Goal: Task Accomplishment & Management: Manage account settings

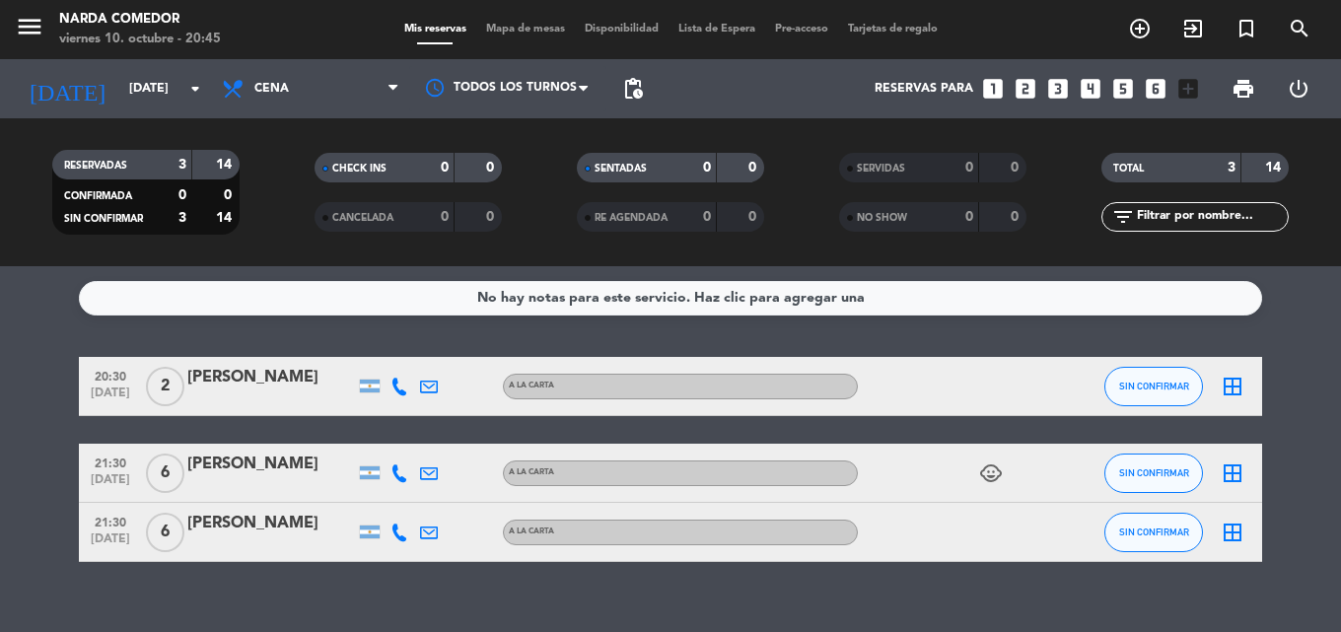
click at [1001, 477] on icon "child_care" at bounding box center [991, 473] width 24 height 24
click at [161, 112] on div "[DATE] [DATE] arrow_drop_down" at bounding box center [113, 88] width 197 height 59
click at [161, 109] on div "[DATE] [DATE] arrow_drop_down" at bounding box center [113, 88] width 197 height 43
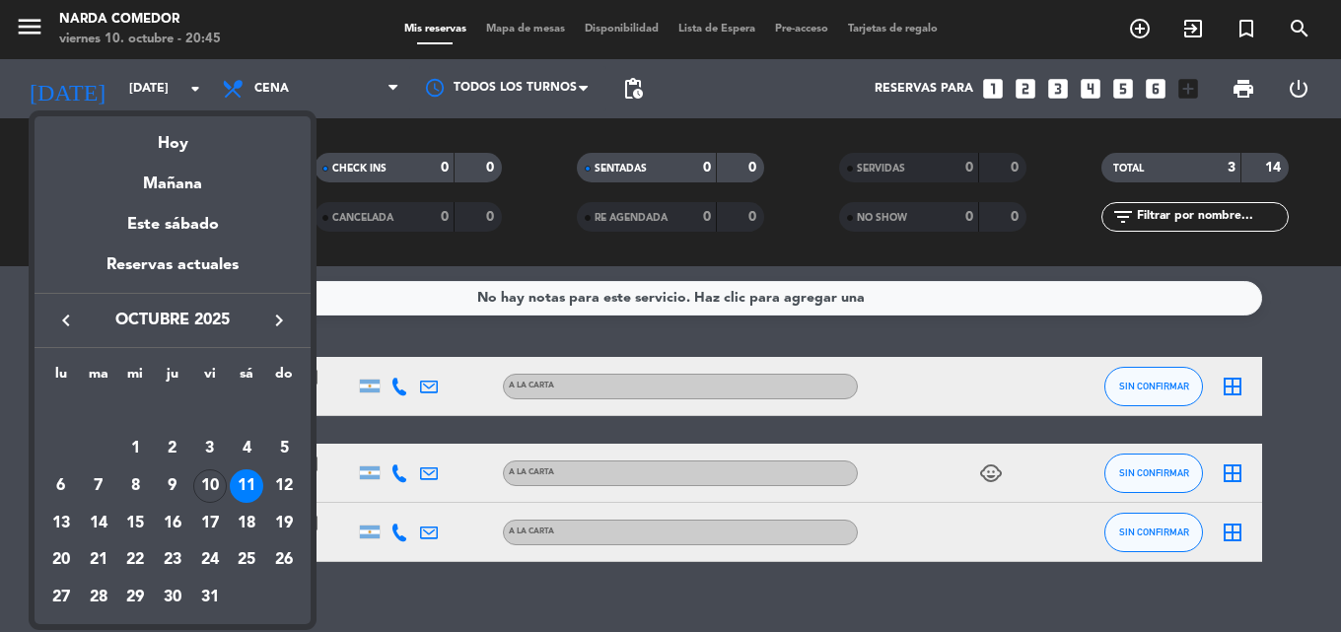
drag, startPoint x: 280, startPoint y: 486, endPoint x: 318, endPoint y: 328, distance: 162.4
click at [280, 485] on div "12" at bounding box center [284, 486] width 34 height 34
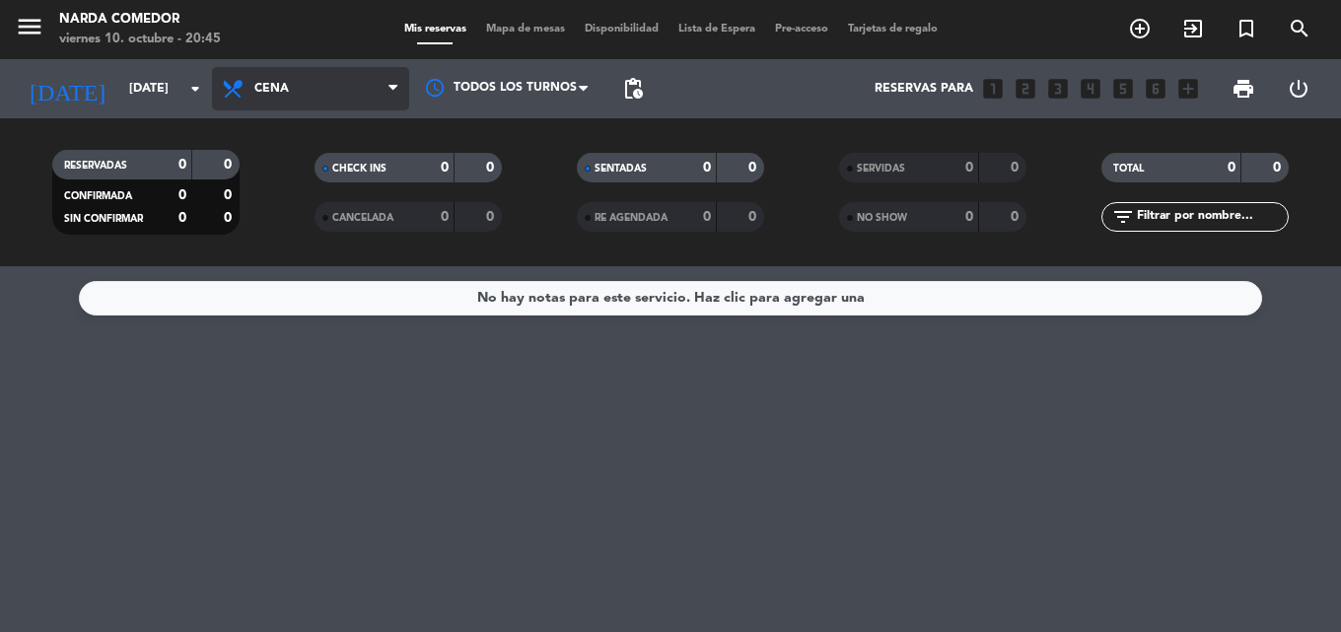
click at [377, 86] on span "Cena" at bounding box center [310, 88] width 197 height 43
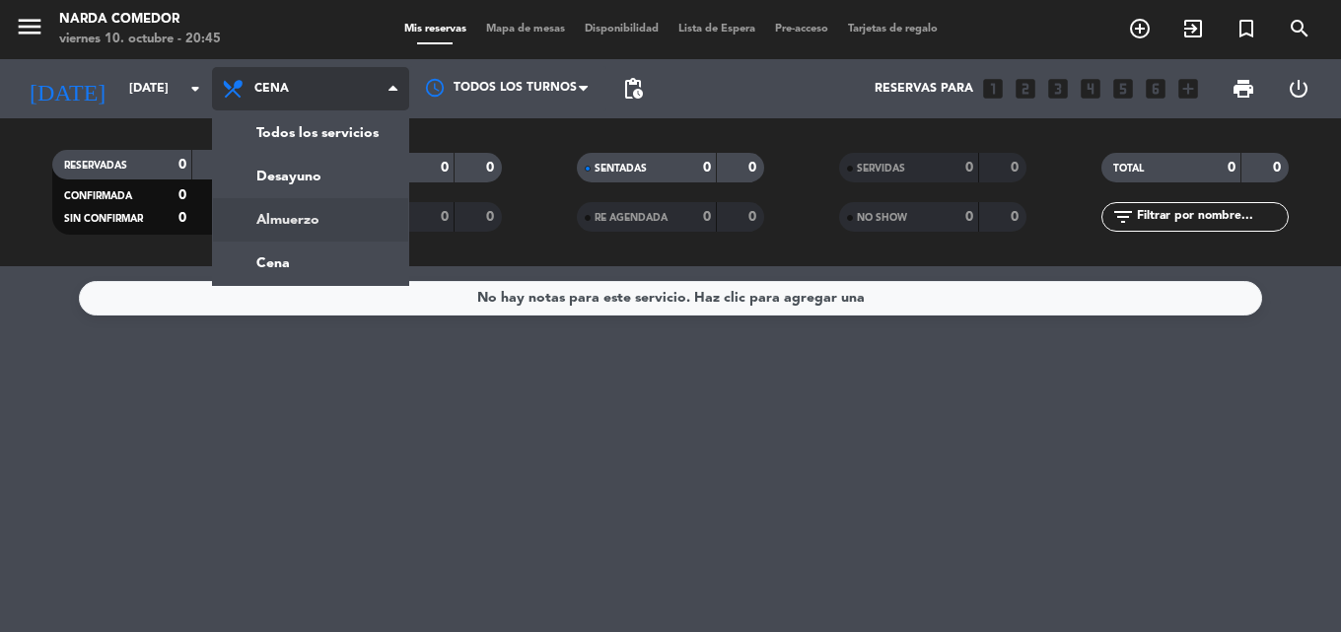
click at [309, 226] on div "menu [PERSON_NAME] Comedor [DATE] 10. octubre - 20:45 Mis reservas Mapa de mesa…" at bounding box center [670, 133] width 1341 height 266
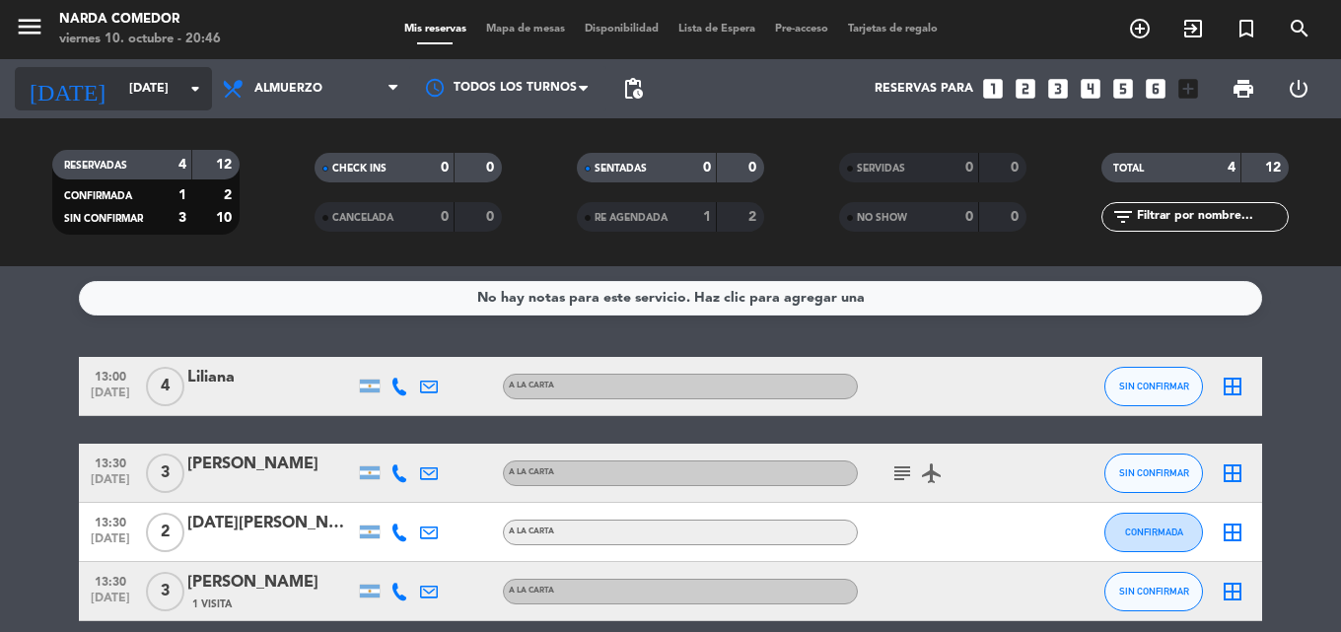
click at [207, 79] on input "[DATE]" at bounding box center [202, 89] width 167 height 34
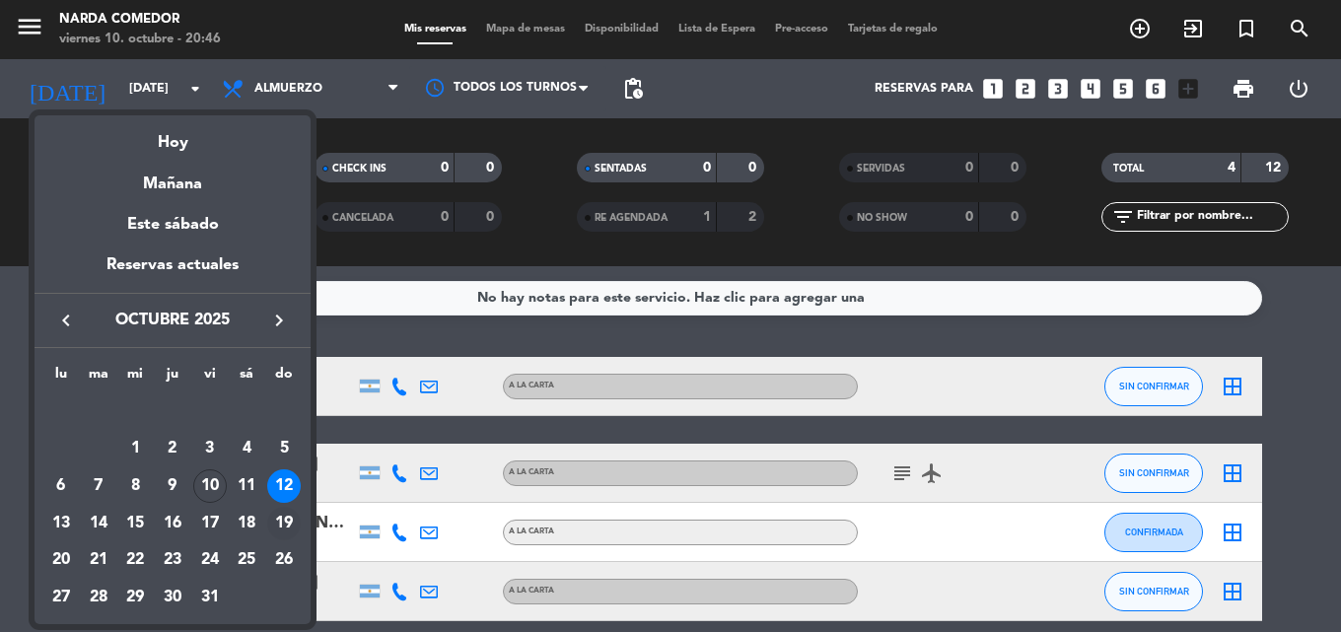
click at [277, 525] on div "19" at bounding box center [284, 524] width 34 height 34
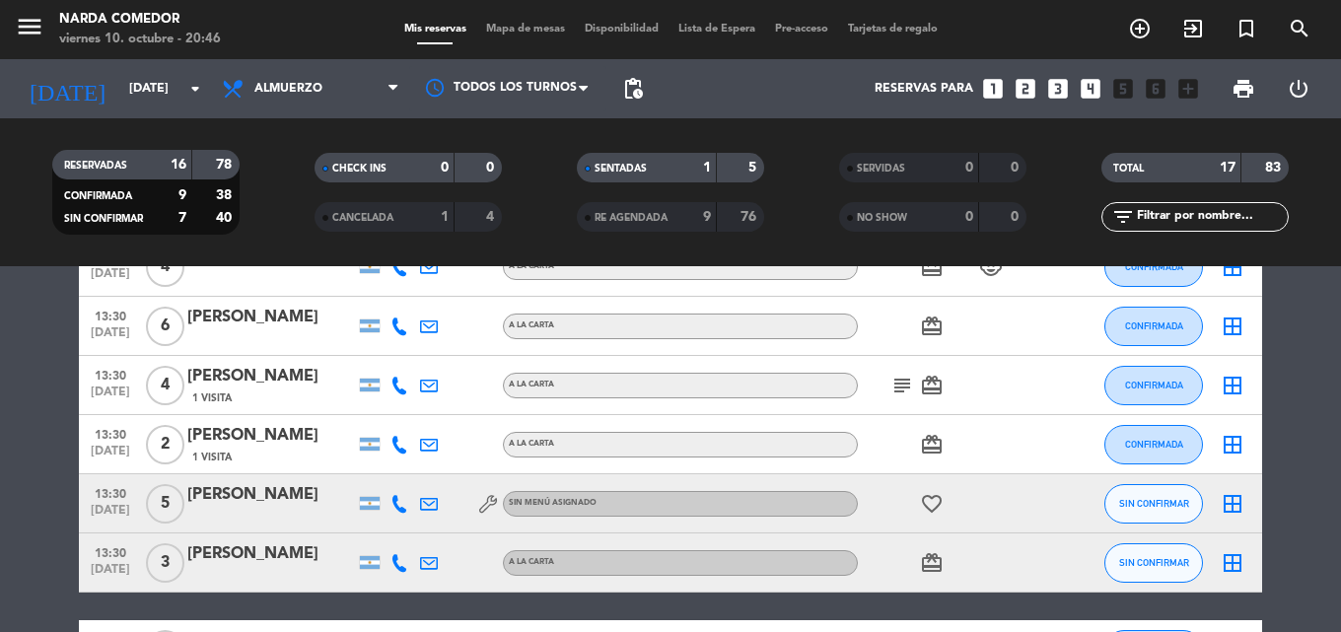
scroll to position [545, 0]
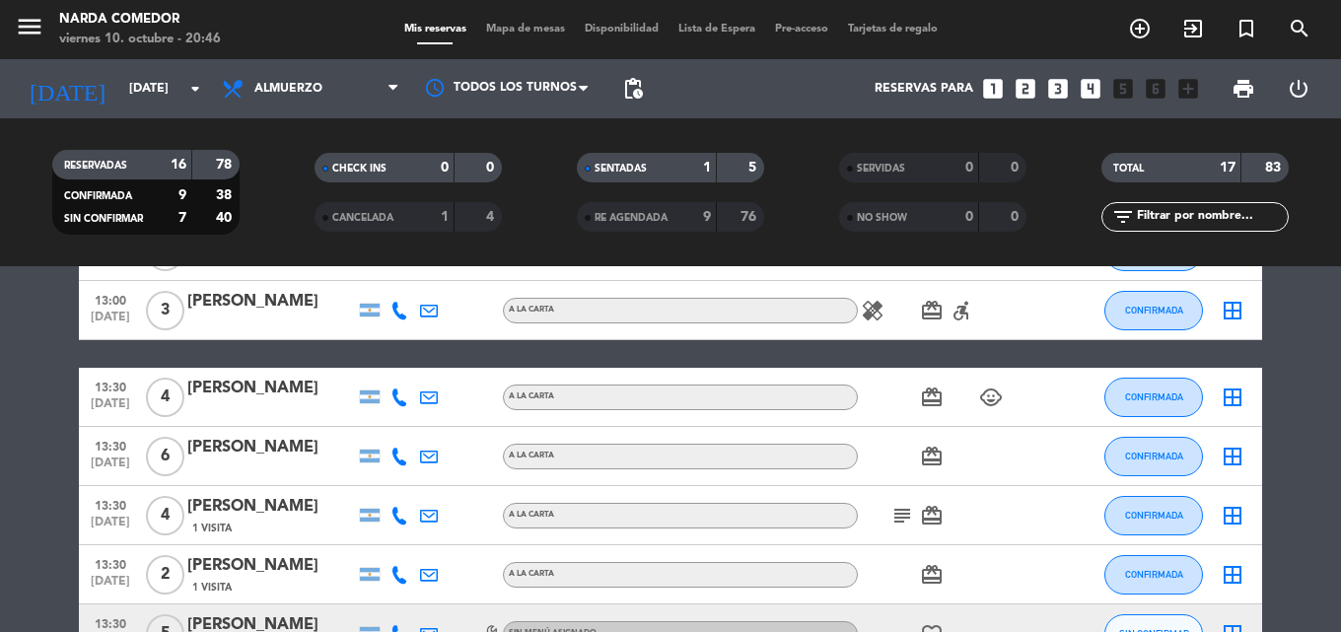
click at [968, 321] on icon "accessible_forward" at bounding box center [962, 311] width 24 height 24
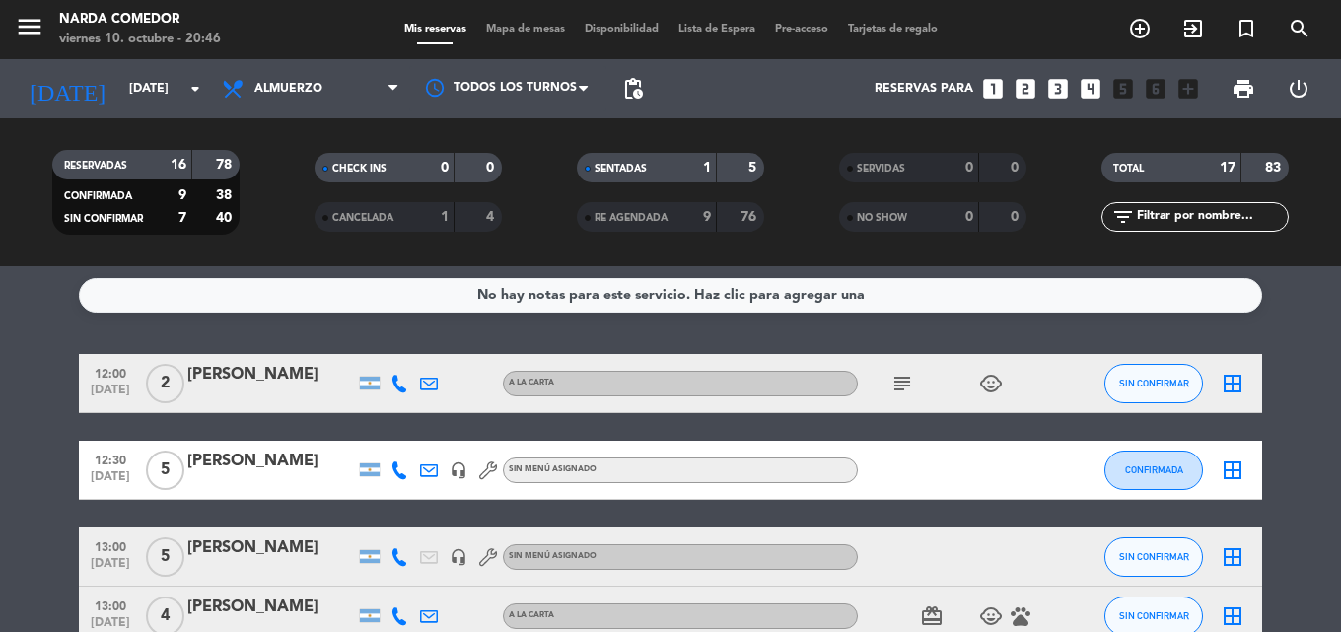
scroll to position [0, 0]
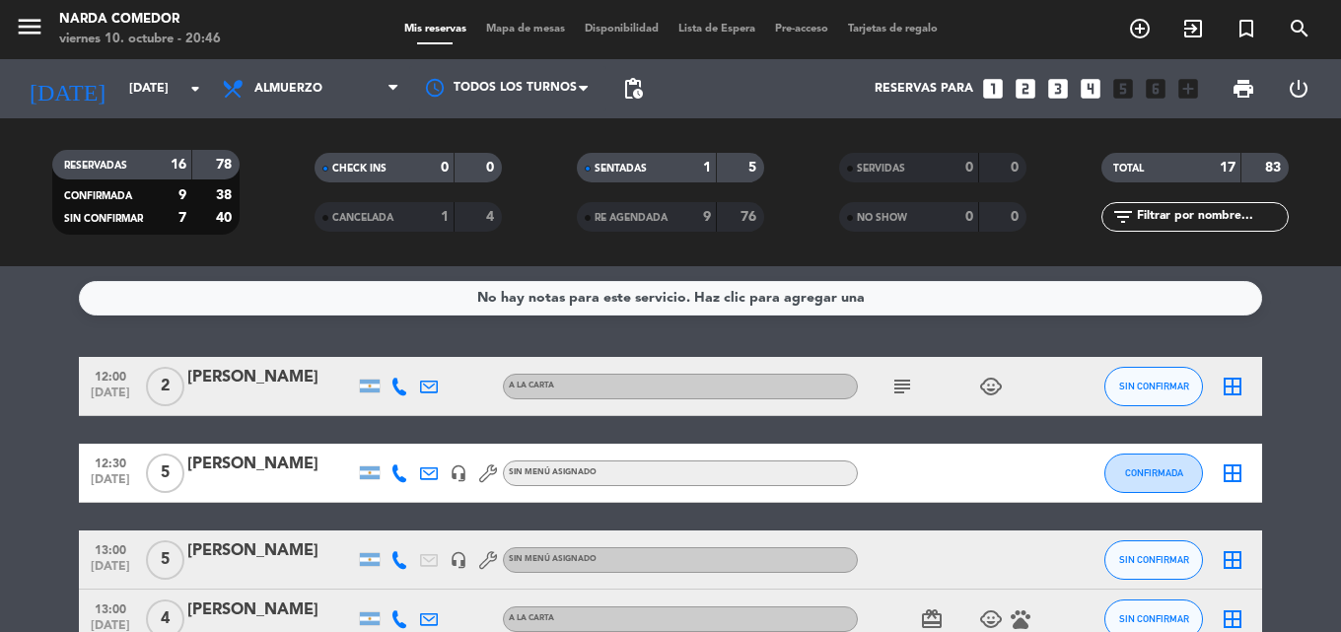
click at [976, 400] on div "subject child_care" at bounding box center [946, 386] width 177 height 58
click at [982, 396] on icon "child_care" at bounding box center [991, 387] width 24 height 24
click at [923, 334] on div "No hay notas para este servicio. Haz clic para agregar una 12:00 [DATE] 2 [PERS…" at bounding box center [670, 449] width 1341 height 366
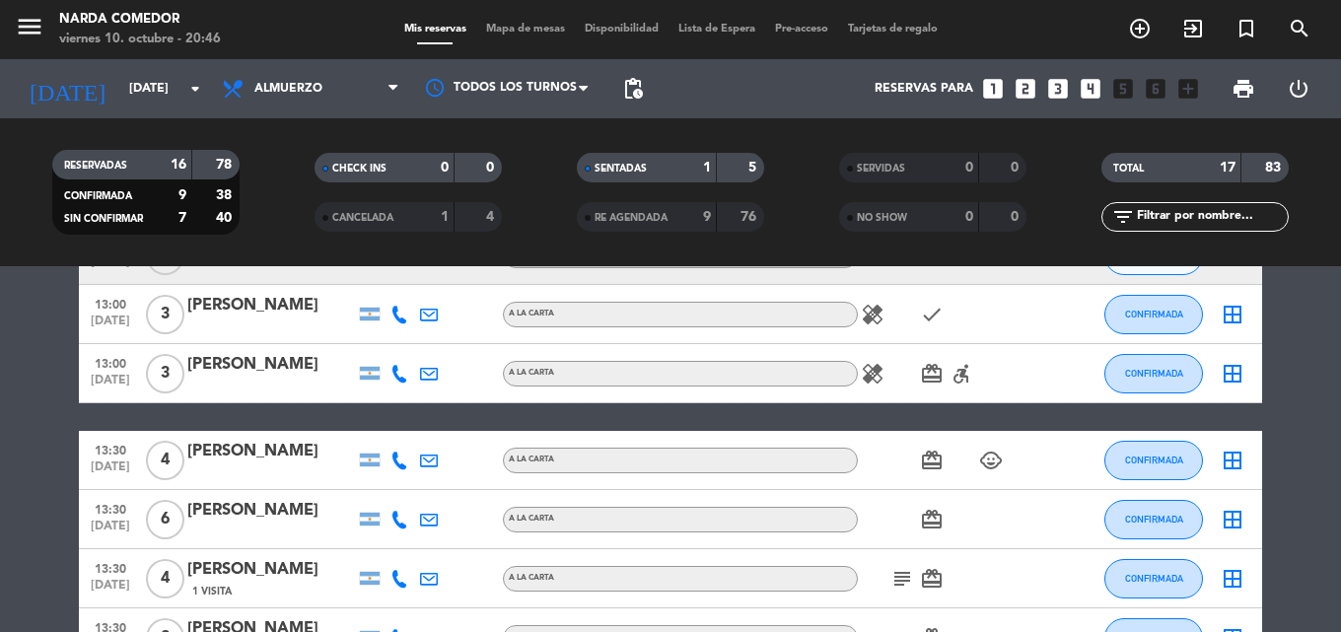
scroll to position [296, 0]
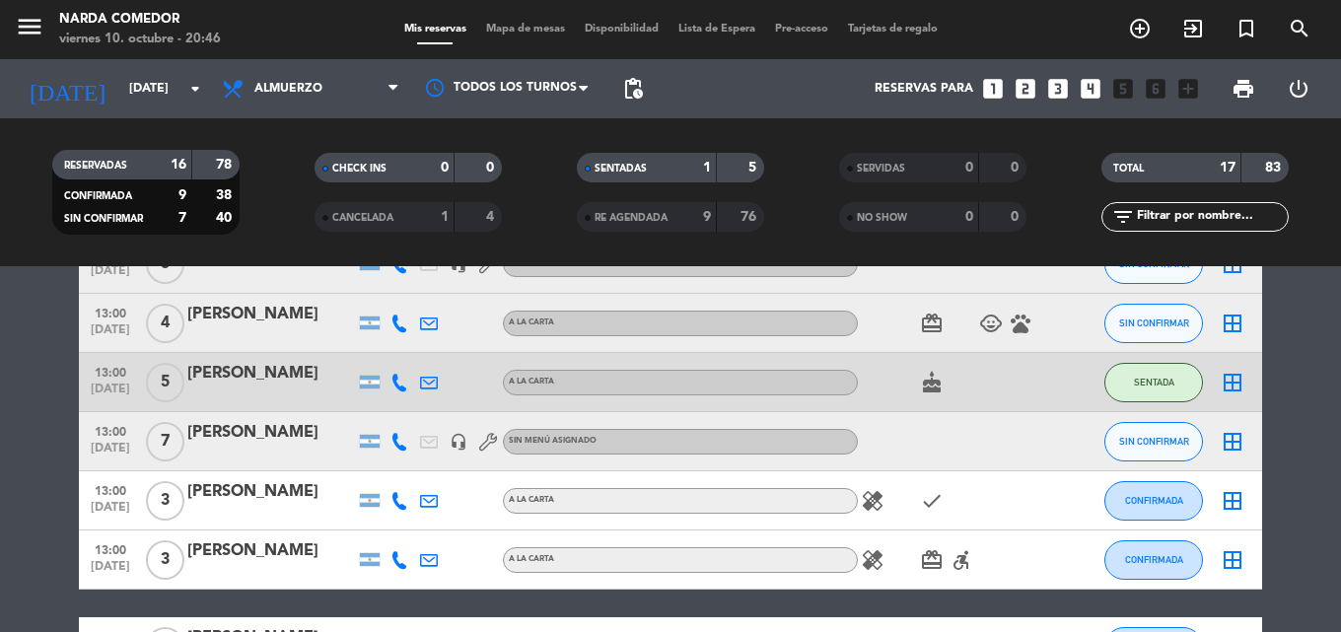
click at [1014, 327] on icon "pets" at bounding box center [1021, 324] width 24 height 24
click at [1024, 329] on icon "pets" at bounding box center [1021, 324] width 24 height 24
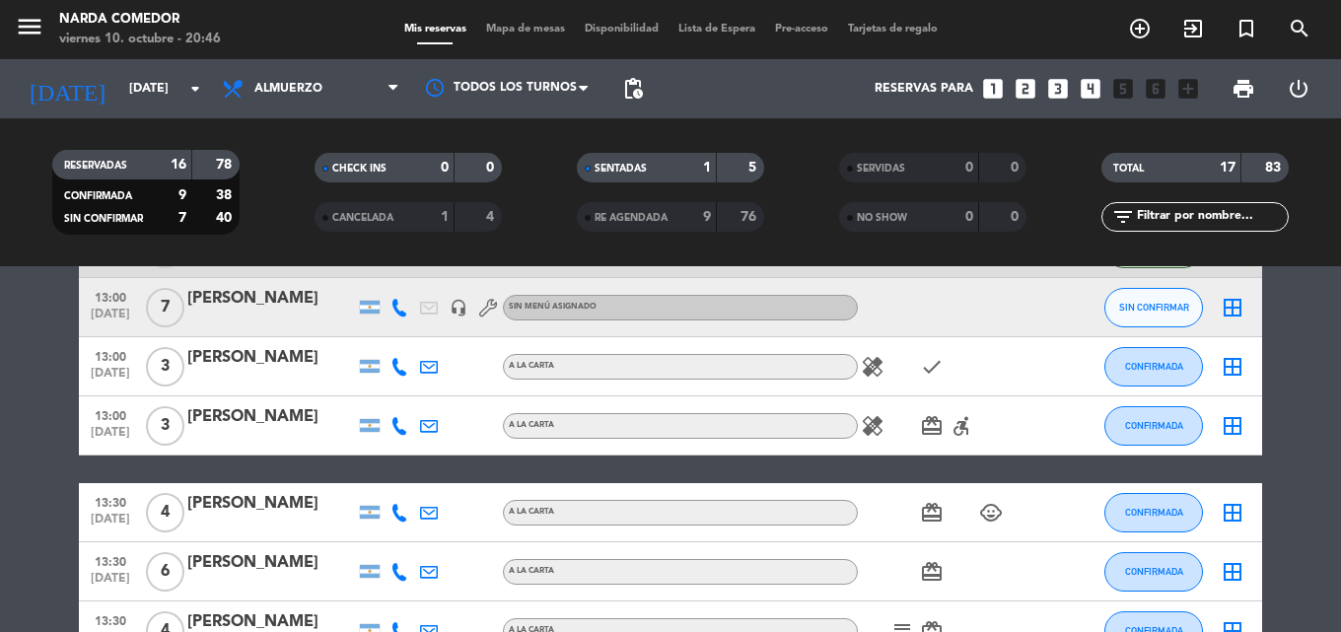
scroll to position [151, 0]
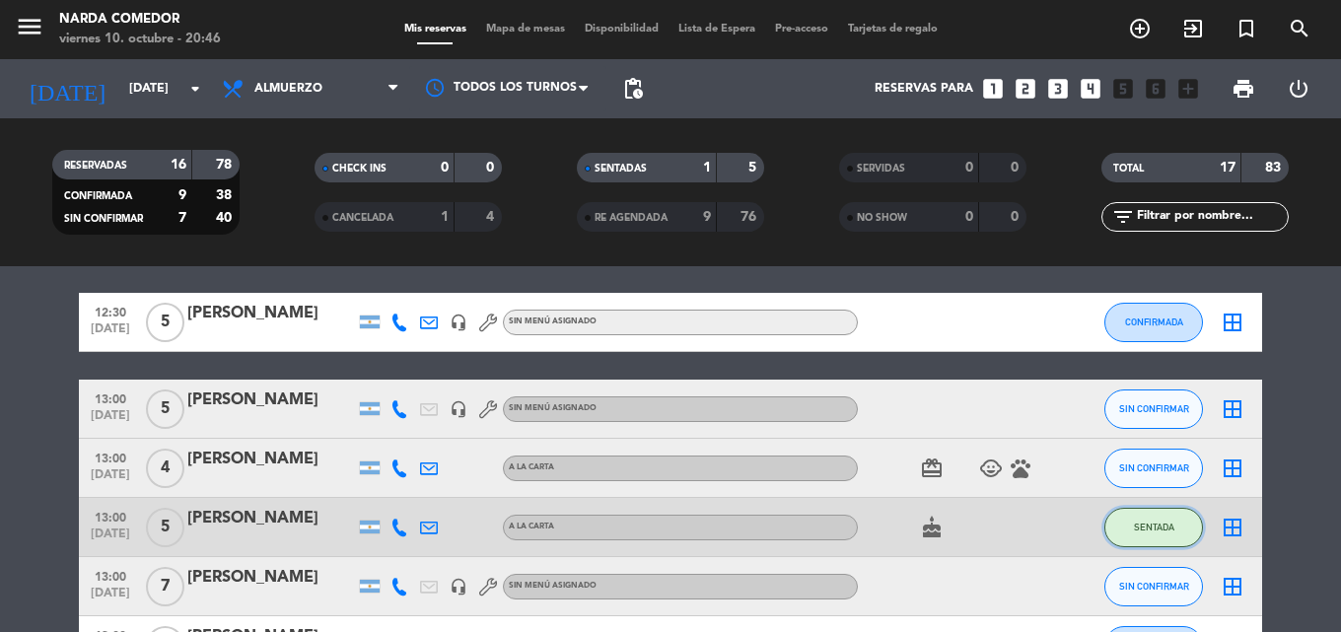
click at [1142, 523] on span "SENTADA" at bounding box center [1154, 527] width 40 height 11
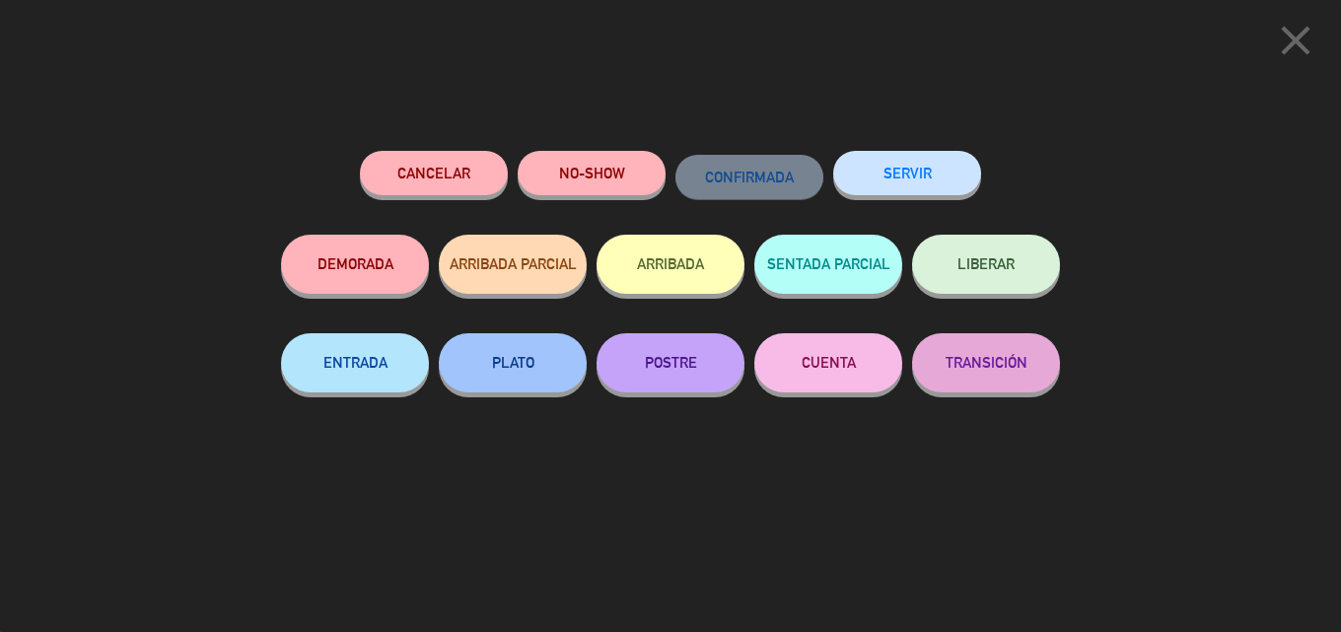
drag, startPoint x: 1292, startPoint y: 40, endPoint x: 905, endPoint y: 81, distance: 388.6
click at [1291, 40] on icon "close" at bounding box center [1295, 40] width 49 height 49
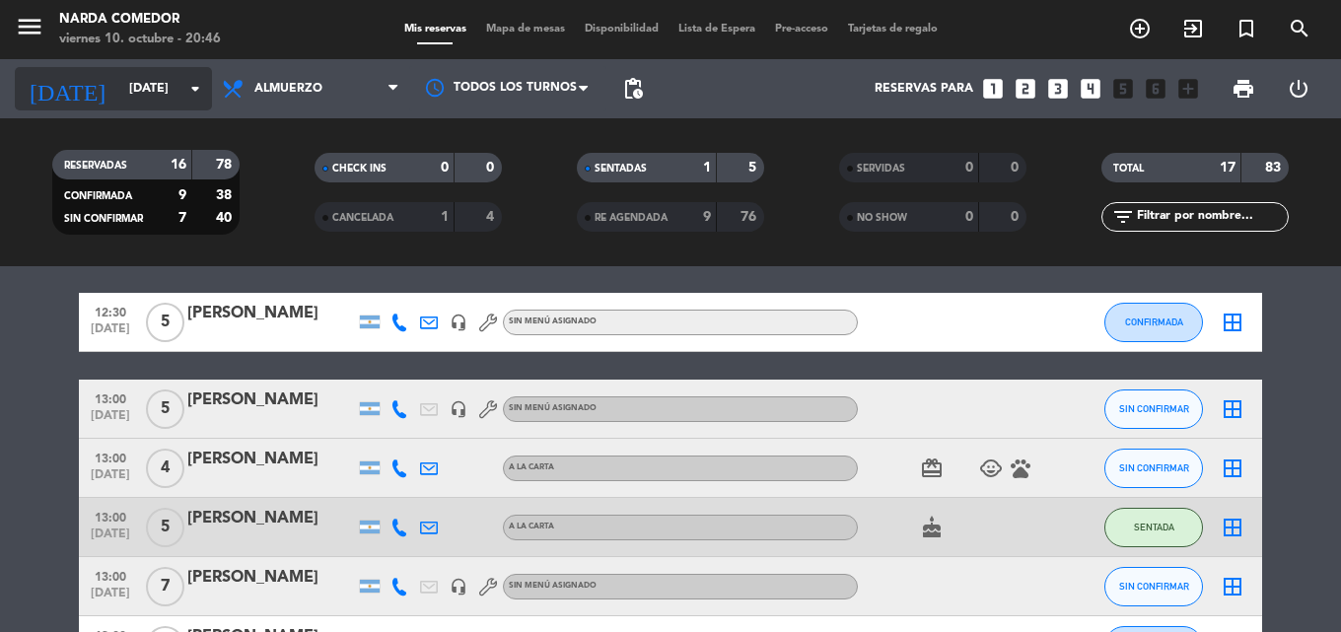
click at [154, 97] on input "[DATE]" at bounding box center [202, 89] width 167 height 34
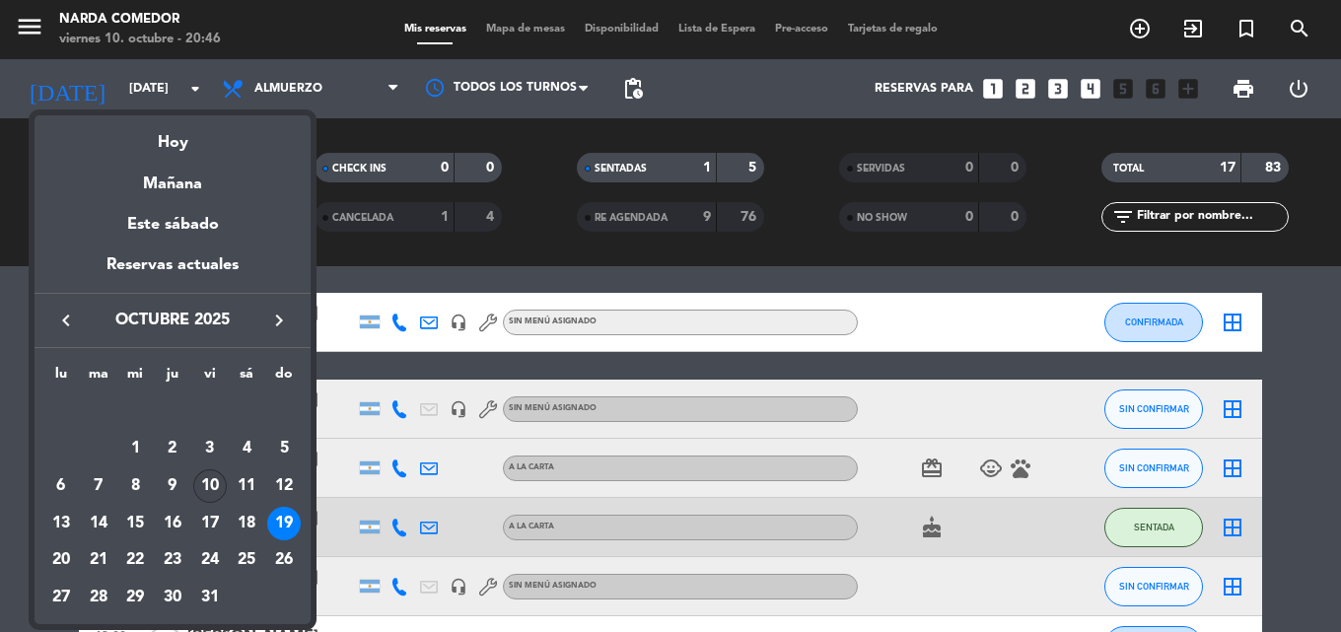
click at [205, 491] on div "10" at bounding box center [210, 486] width 34 height 34
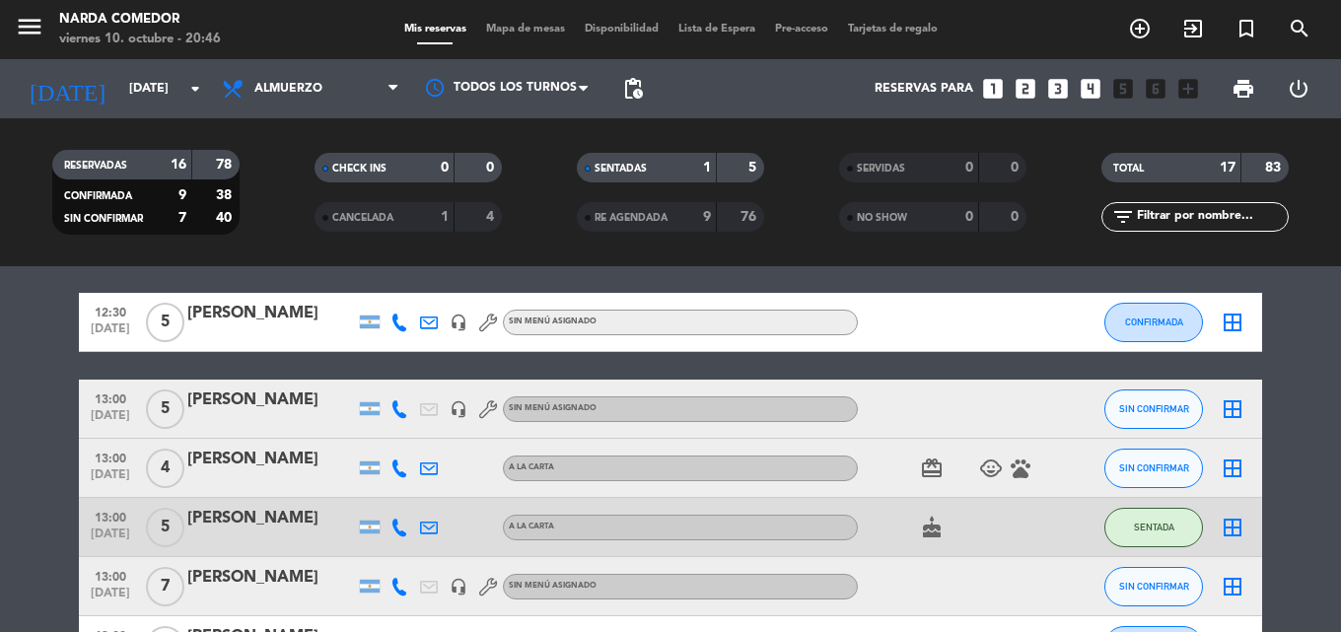
type input "[DATE]"
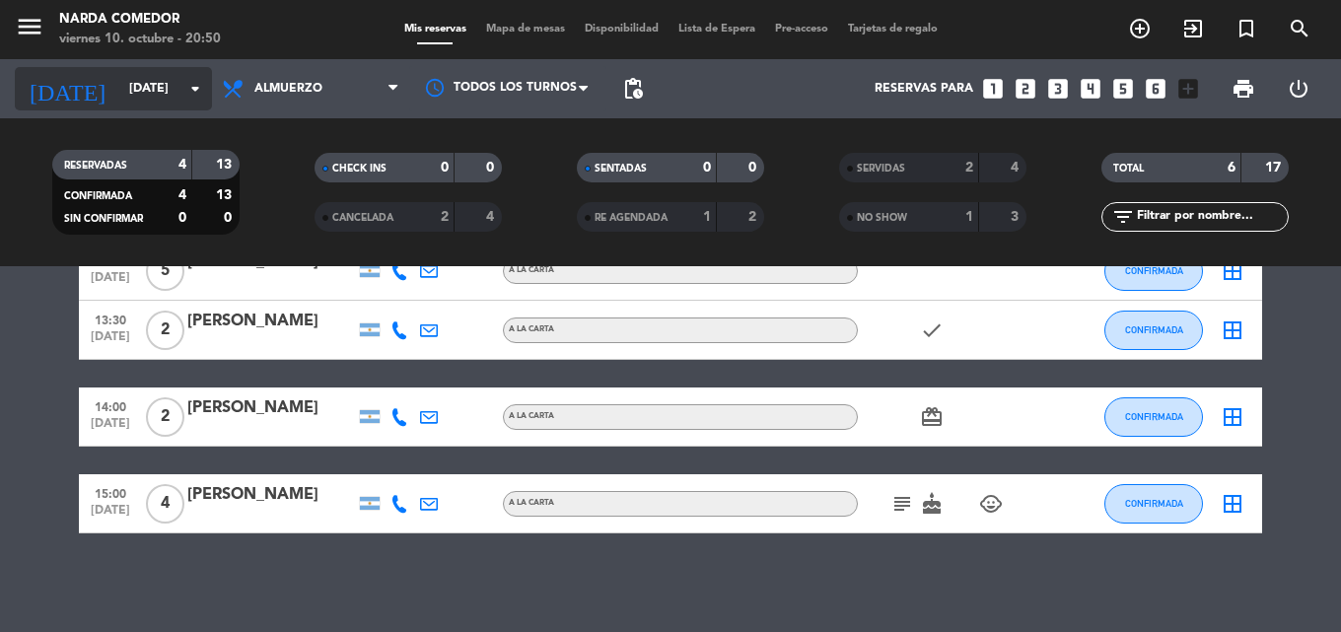
click at [152, 70] on div "[DATE] [DATE] arrow_drop_down" at bounding box center [113, 88] width 197 height 43
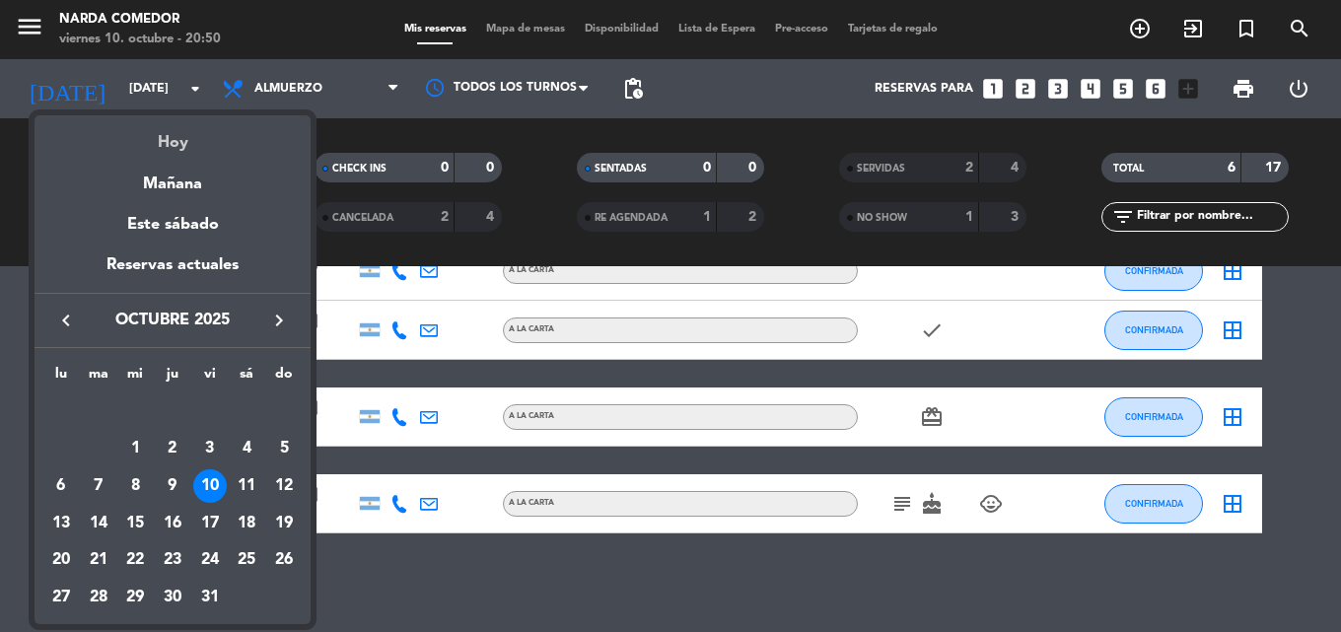
click at [190, 129] on div "Hoy" at bounding box center [173, 135] width 276 height 40
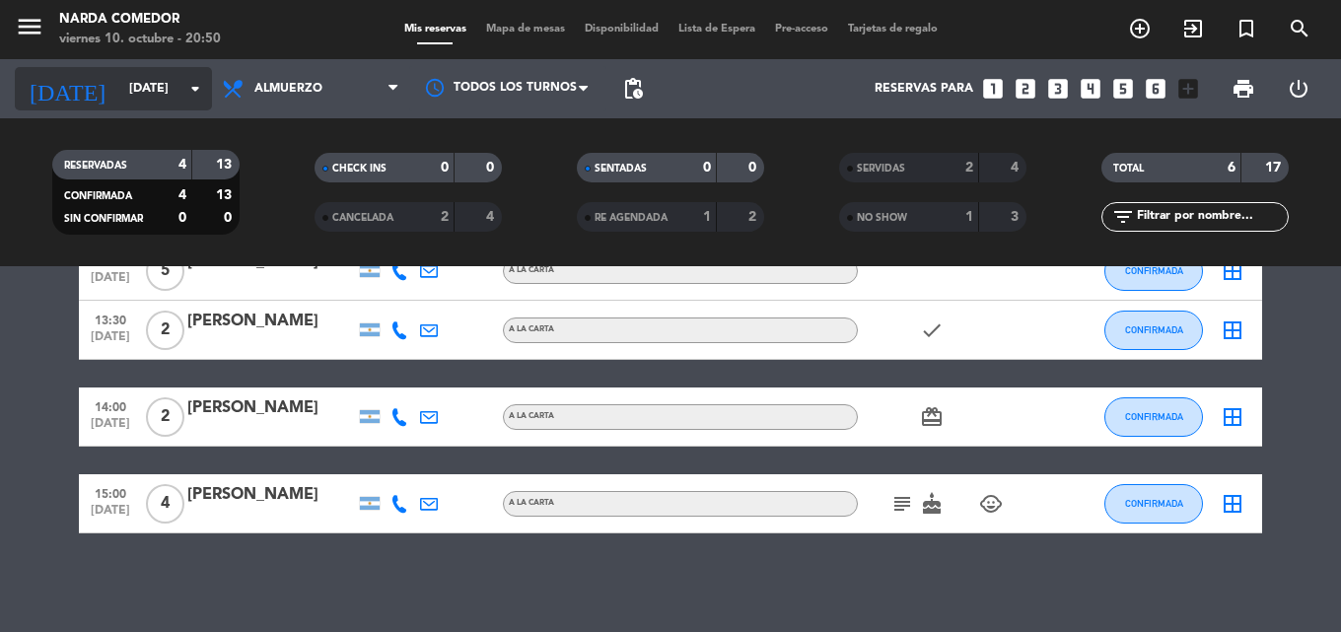
click at [146, 72] on input "[DATE]" at bounding box center [202, 89] width 167 height 34
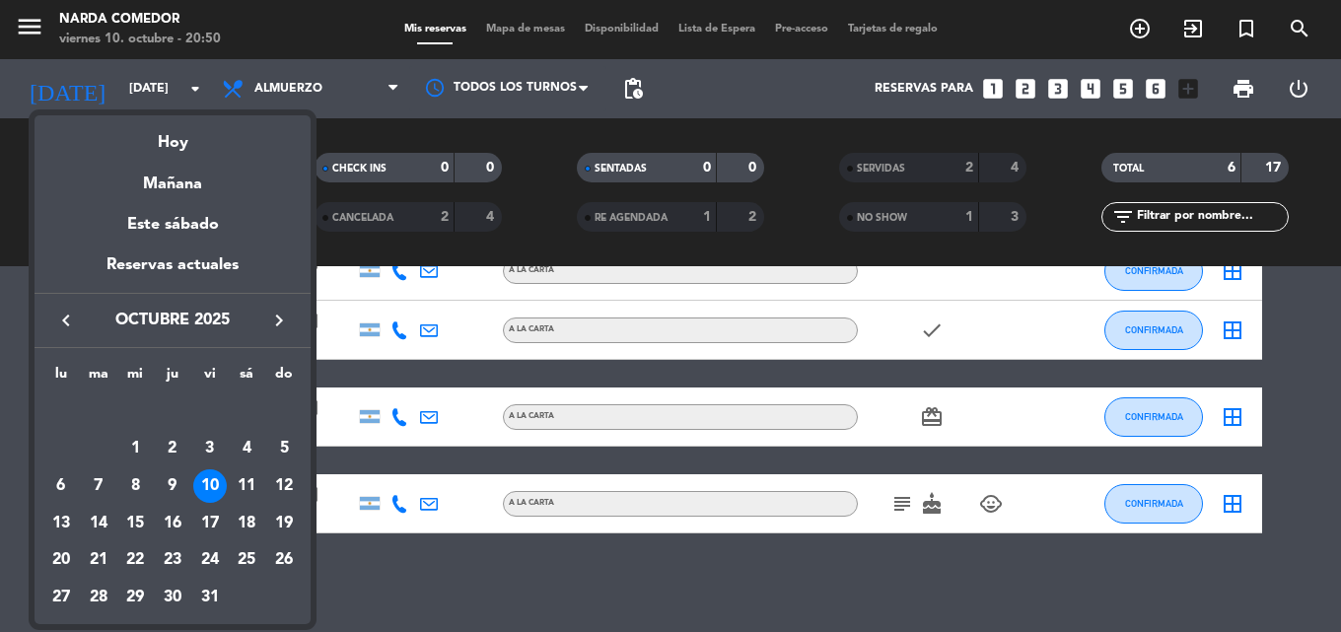
drag, startPoint x: 152, startPoint y: 131, endPoint x: 220, endPoint y: 116, distance: 69.6
click at [153, 131] on div "Hoy" at bounding box center [173, 135] width 276 height 40
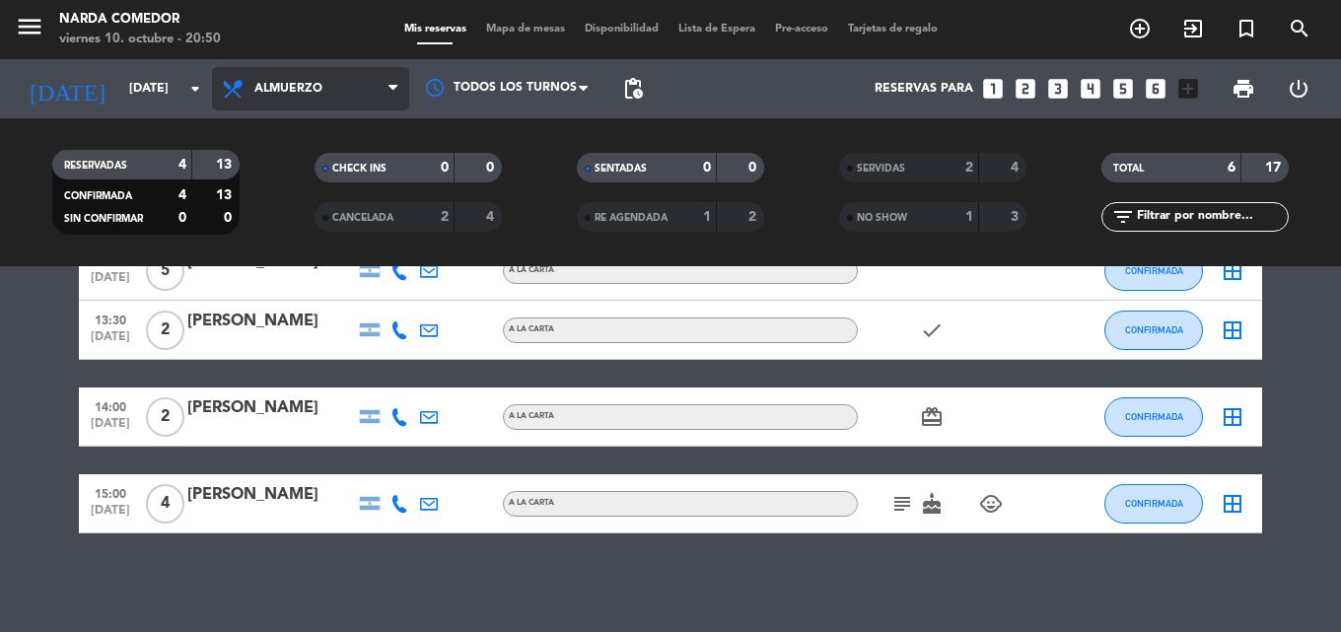
click at [310, 100] on span "Almuerzo" at bounding box center [310, 88] width 197 height 43
click at [320, 254] on div "menu [PERSON_NAME] Comedor [DATE] 10. octubre - 20:50 Mis reservas Mapa de mesa…" at bounding box center [670, 133] width 1341 height 266
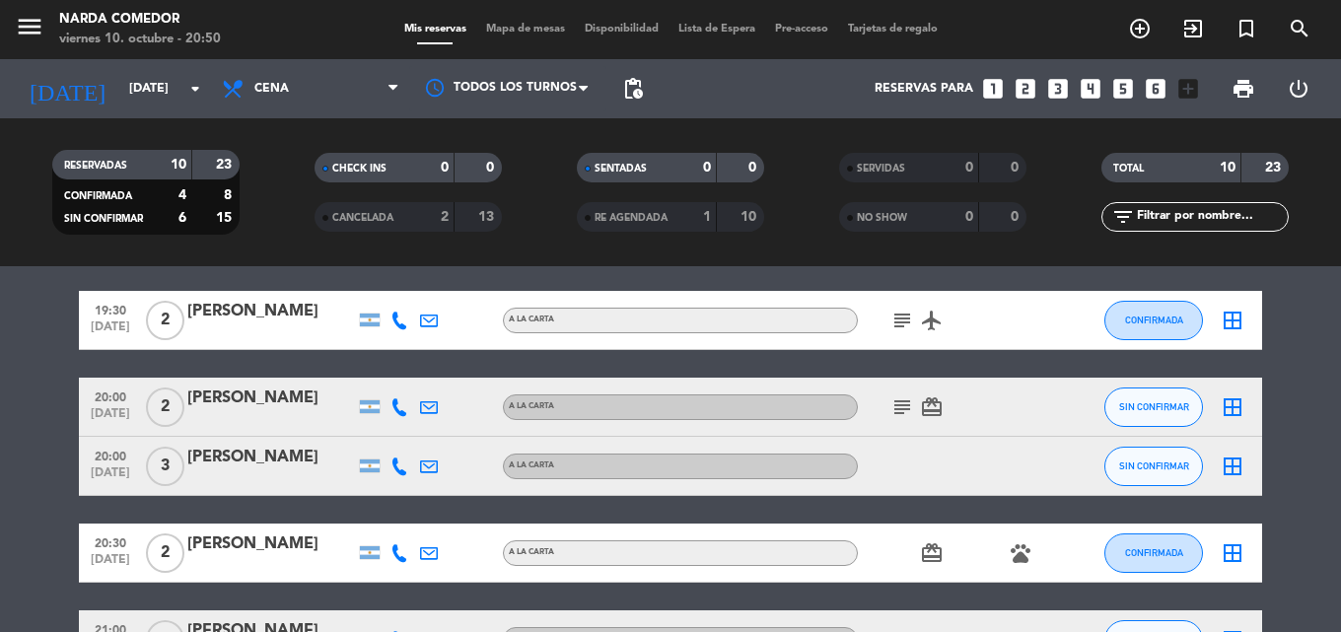
scroll to position [60, 0]
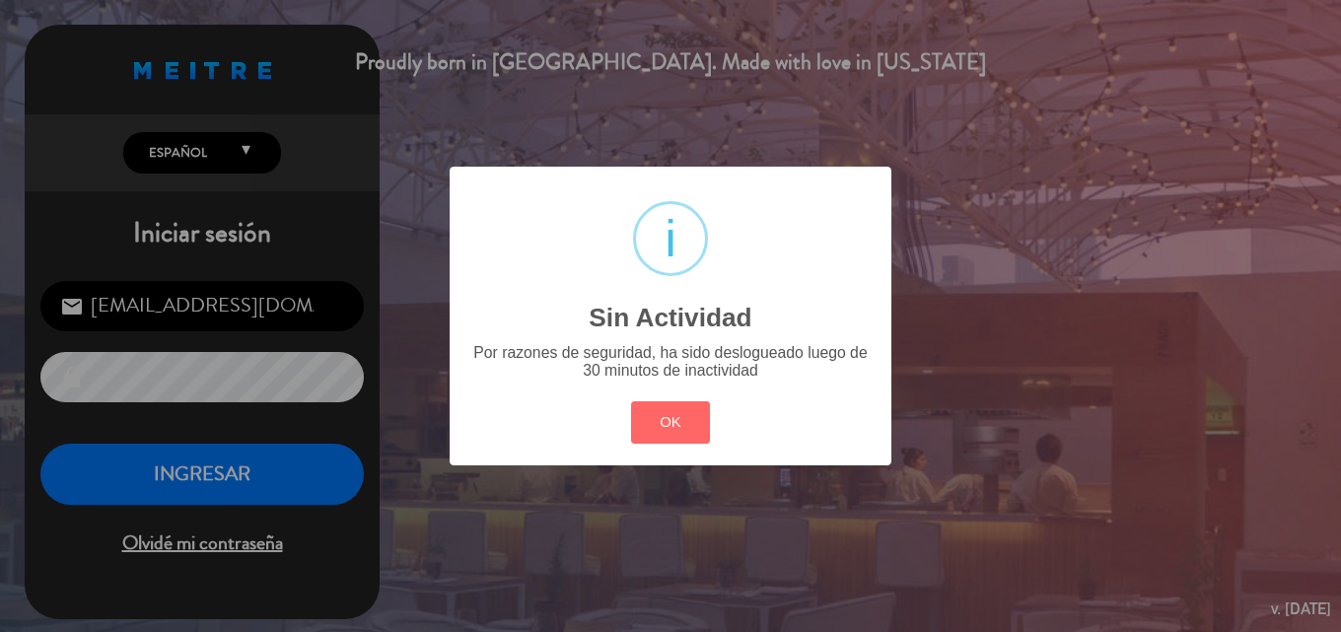
click at [1024, 209] on div "? ! i Sin Actividad × Por razones de seguridad, ha sido deslogueado luego de 30…" at bounding box center [670, 316] width 1341 height 632
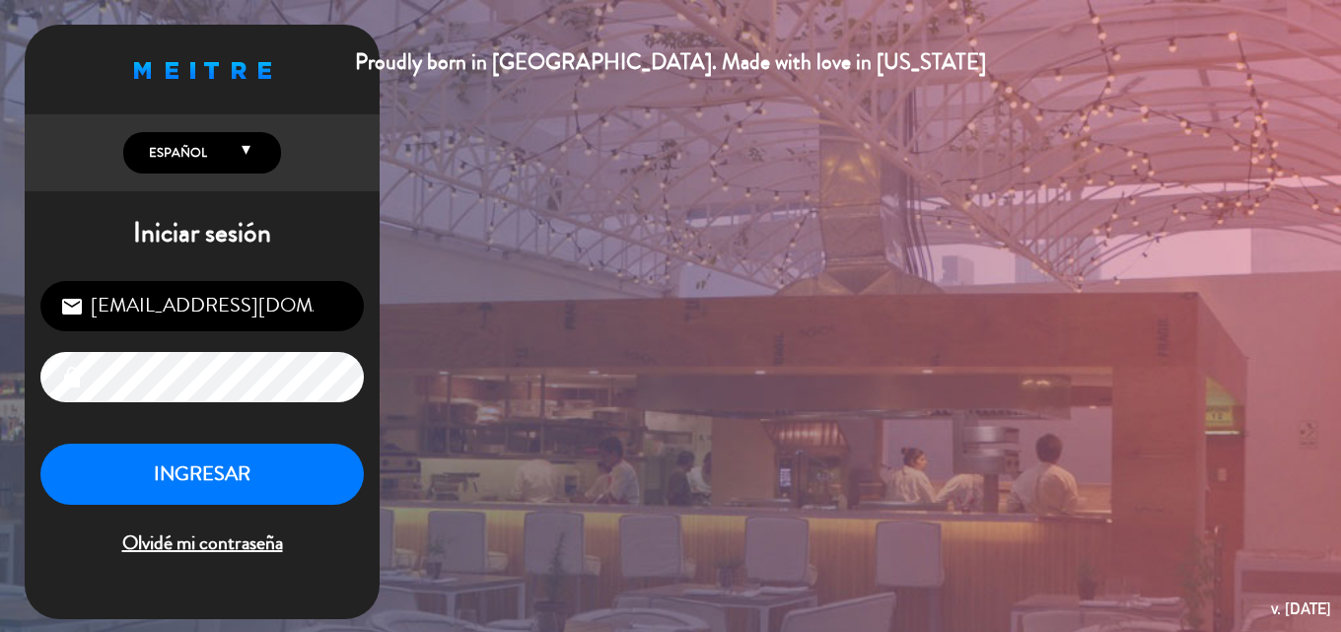
click at [1, 30] on div "Proudly born in [GEOGRAPHIC_DATA]. Made with love in [US_STATE] English Español…" at bounding box center [670, 316] width 1341 height 632
click at [275, 464] on button "INGRESAR" at bounding box center [201, 475] width 323 height 62
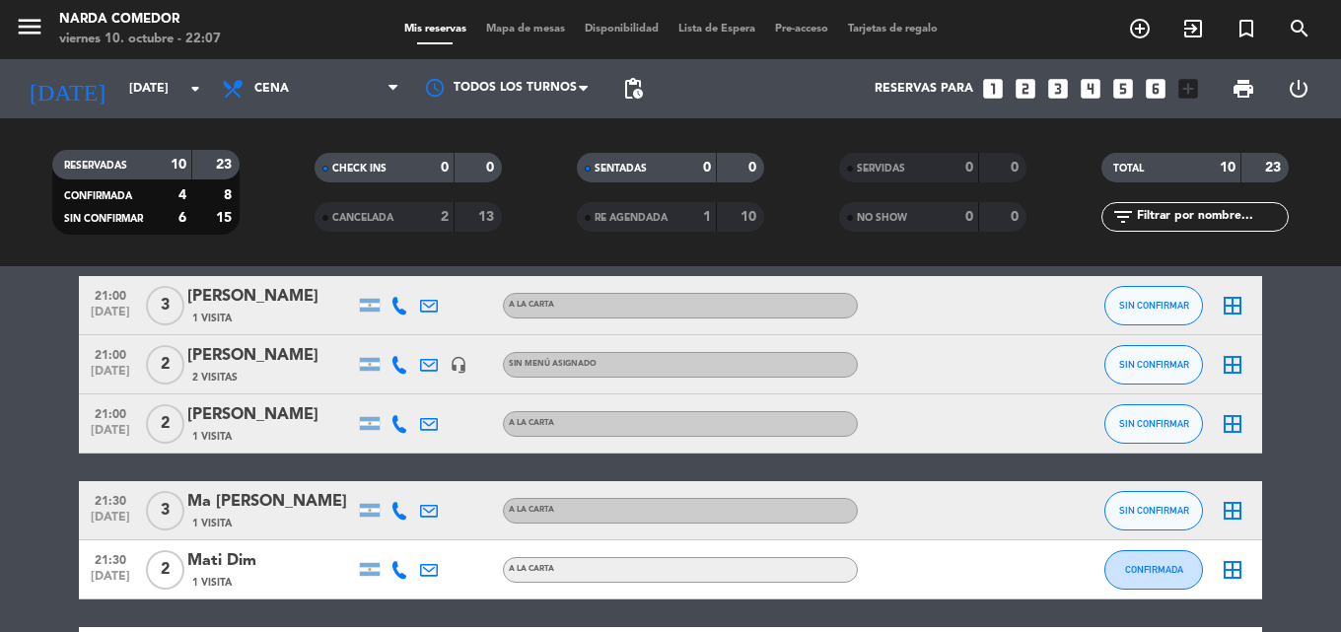
scroll to position [553, 0]
